Goal: Book appointment/travel/reservation

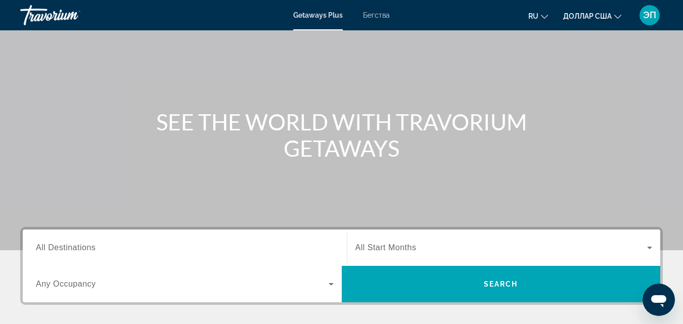
scroll to position [75, 0]
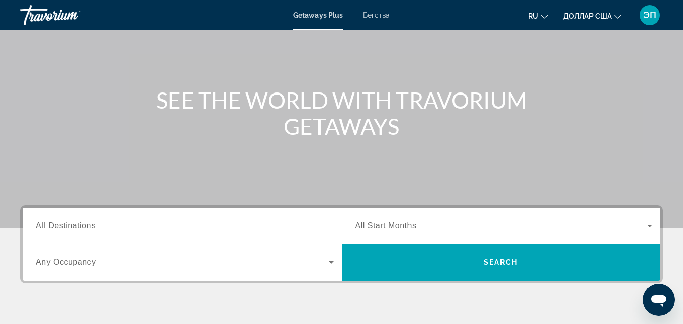
click at [91, 224] on span "All Destinations" at bounding box center [66, 225] width 60 height 9
click at [91, 224] on input "Destination All Destinations" at bounding box center [185, 226] width 298 height 12
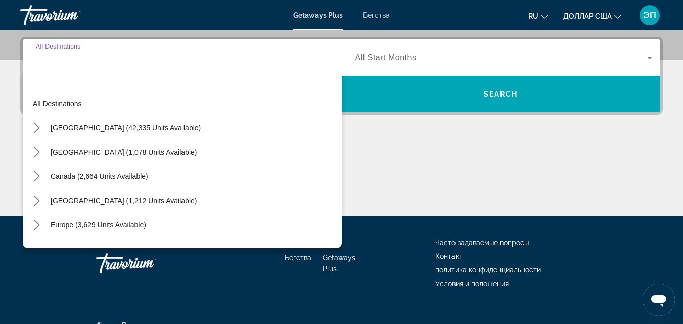
scroll to position [247, 0]
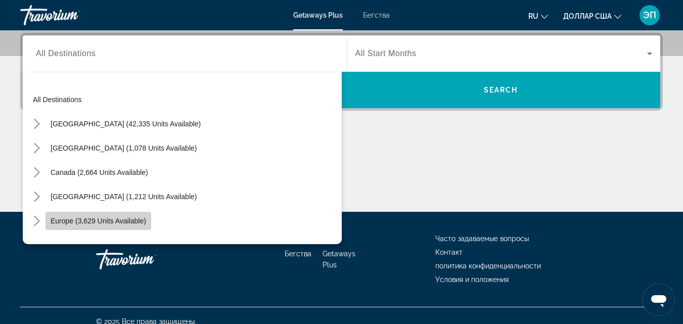
click at [64, 226] on span "Select destination: Europe (3,629 units available)" at bounding box center [98, 221] width 106 height 24
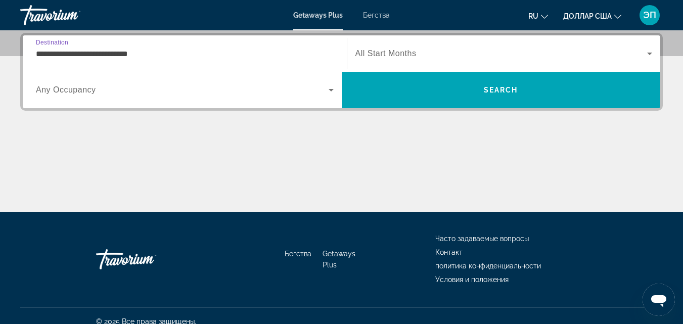
click at [78, 58] on input "**********" at bounding box center [185, 54] width 298 height 12
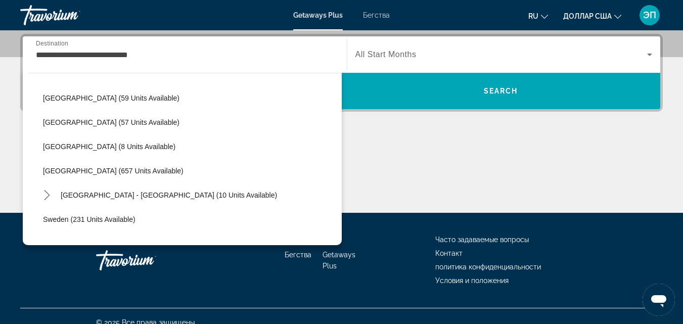
scroll to position [406, 0]
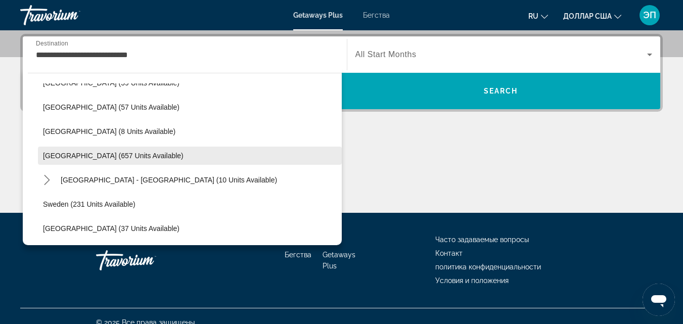
click at [95, 152] on span "[GEOGRAPHIC_DATA] (657 units available)" at bounding box center [113, 156] width 140 height 8
type input "**********"
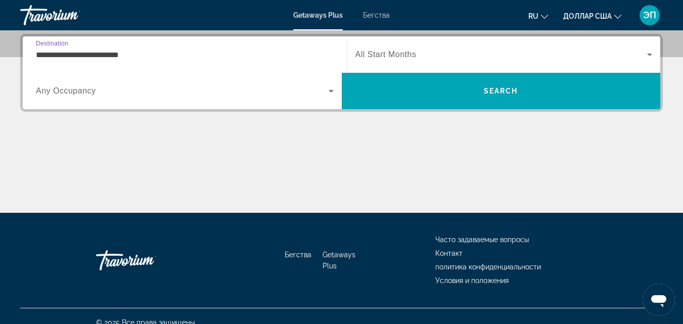
scroll to position [247, 0]
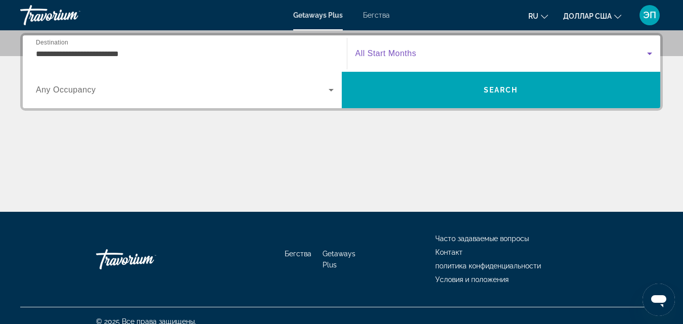
click at [436, 50] on span "Виджет поиска" at bounding box center [501, 53] width 292 height 12
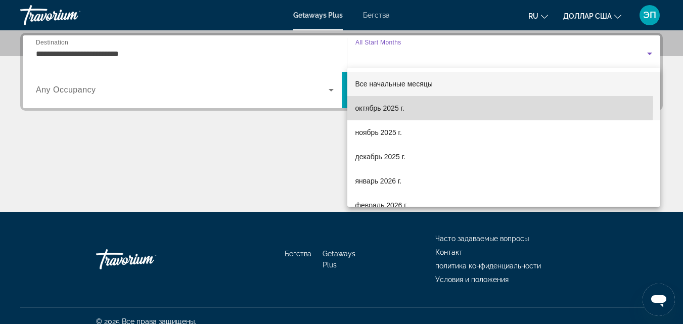
click at [382, 105] on font "октябрь 2025 г." at bounding box center [379, 108] width 49 height 8
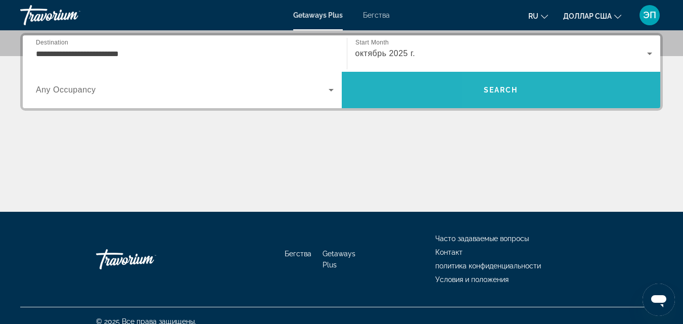
click at [497, 97] on span "Поиск" at bounding box center [501, 90] width 319 height 24
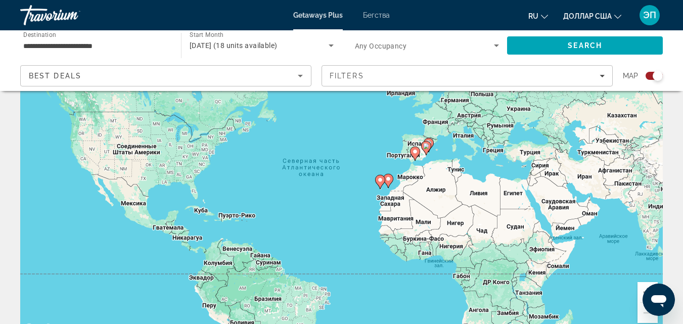
scroll to position [102, 0]
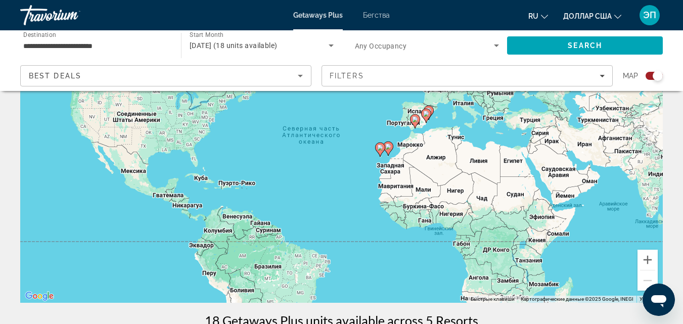
click at [427, 122] on gmp-advanced-marker "Основное содержание" at bounding box center [426, 115] width 10 height 15
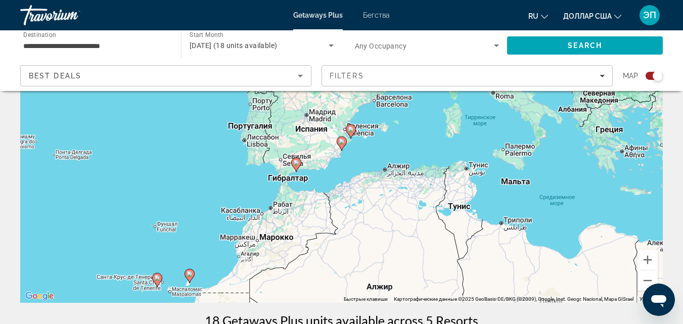
click at [349, 135] on icon "Основное содержание" at bounding box center [351, 131] width 10 height 14
type input "**********"
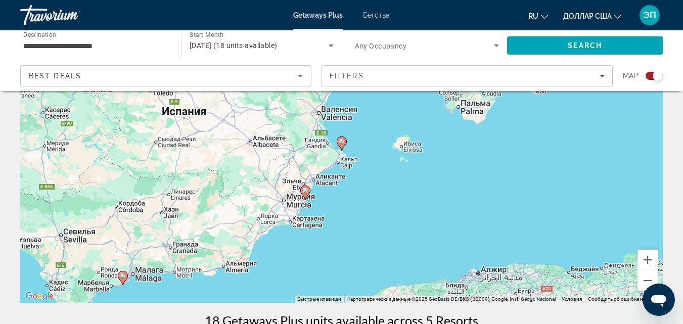
scroll to position [0, 0]
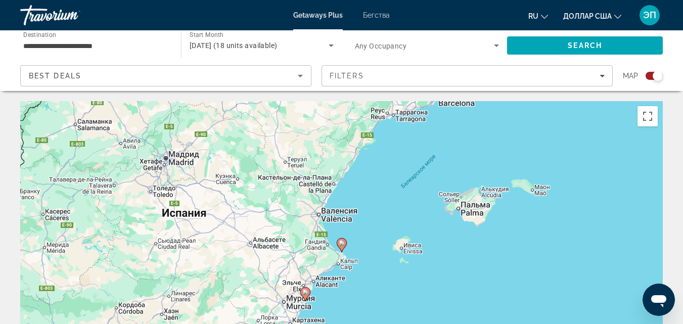
click at [376, 15] on font "Бегства" at bounding box center [376, 15] width 27 height 8
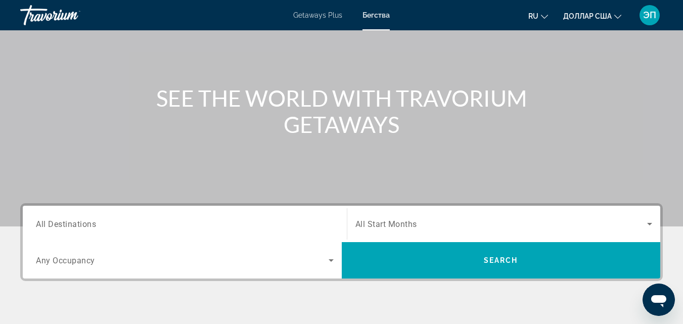
scroll to position [87, 0]
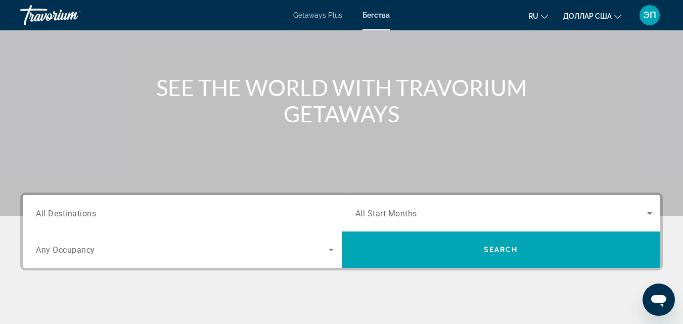
click at [90, 216] on span "All Destinations" at bounding box center [66, 213] width 60 height 10
click at [90, 216] on input "Destination All Destinations" at bounding box center [185, 214] width 298 height 12
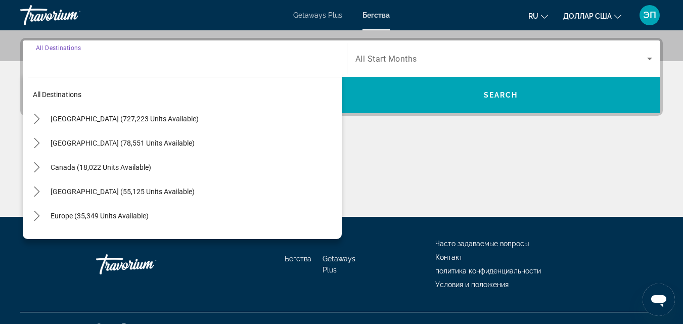
scroll to position [247, 0]
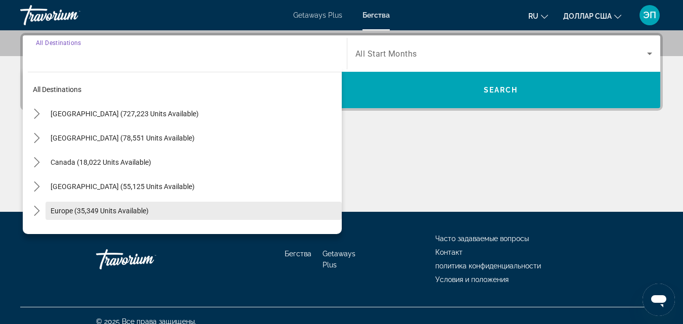
click at [91, 207] on span "Europe (35,349 units available)" at bounding box center [100, 211] width 98 height 8
type input "**********"
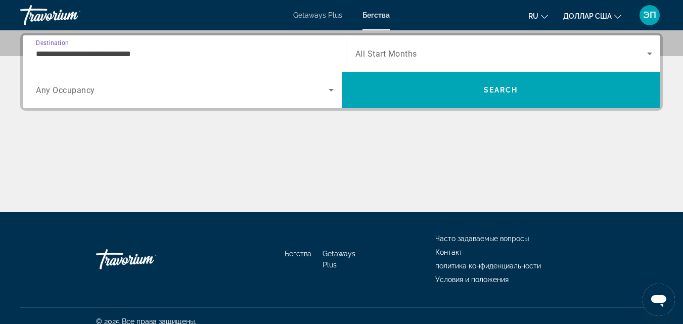
click at [378, 57] on span "All Start Months" at bounding box center [386, 54] width 62 height 10
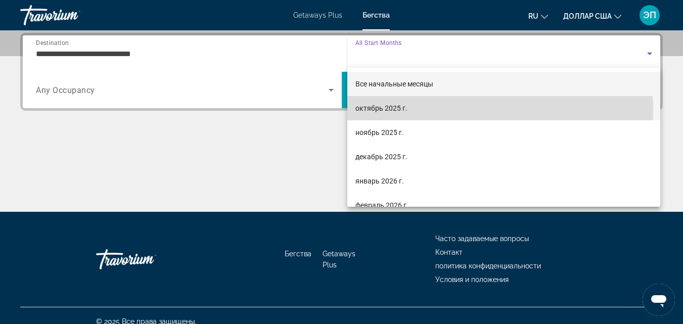
click at [387, 112] on font "октябрь 2025 г." at bounding box center [381, 108] width 52 height 8
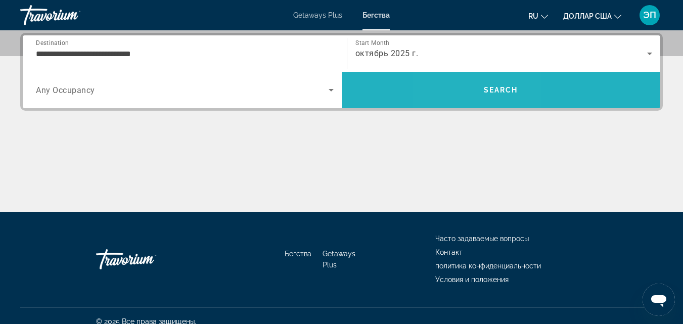
click at [472, 94] on span "Search" at bounding box center [501, 90] width 319 height 24
